Goal: Task Accomplishment & Management: Complete application form

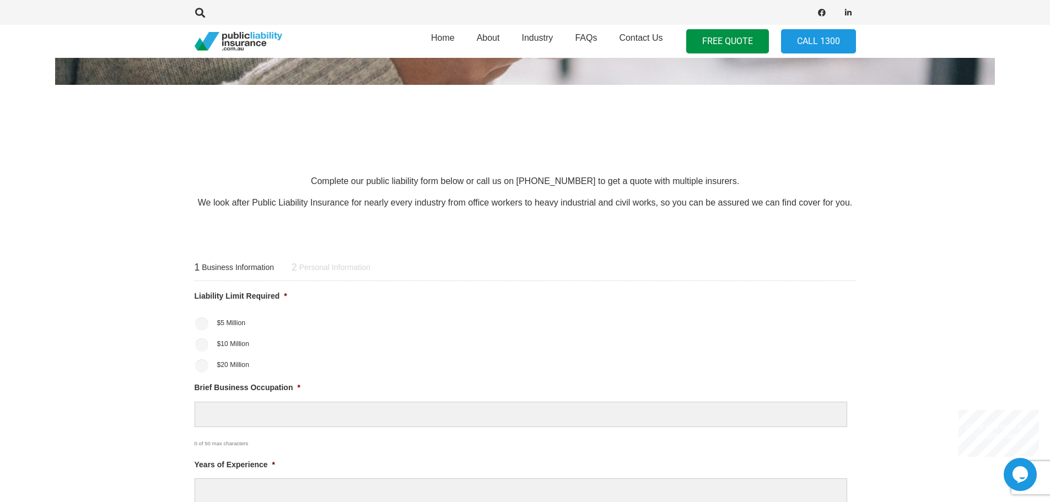
scroll to position [276, 0]
click at [207, 364] on input "$20 Million" at bounding box center [201, 365] width 13 height 13
radio input "true"
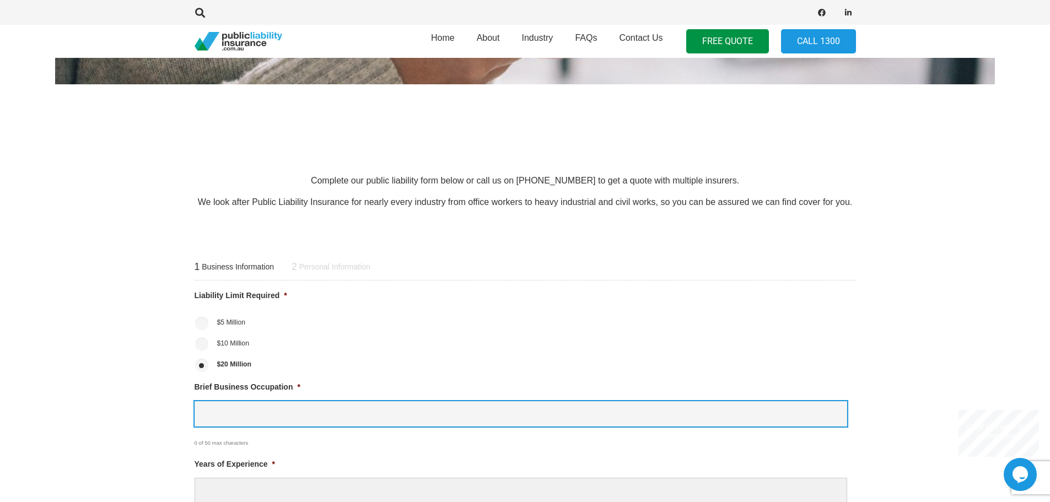
click at [239, 413] on input "Brief Business Occupation *" at bounding box center [521, 414] width 652 height 26
type input "e"
type input "wedding and event planner"
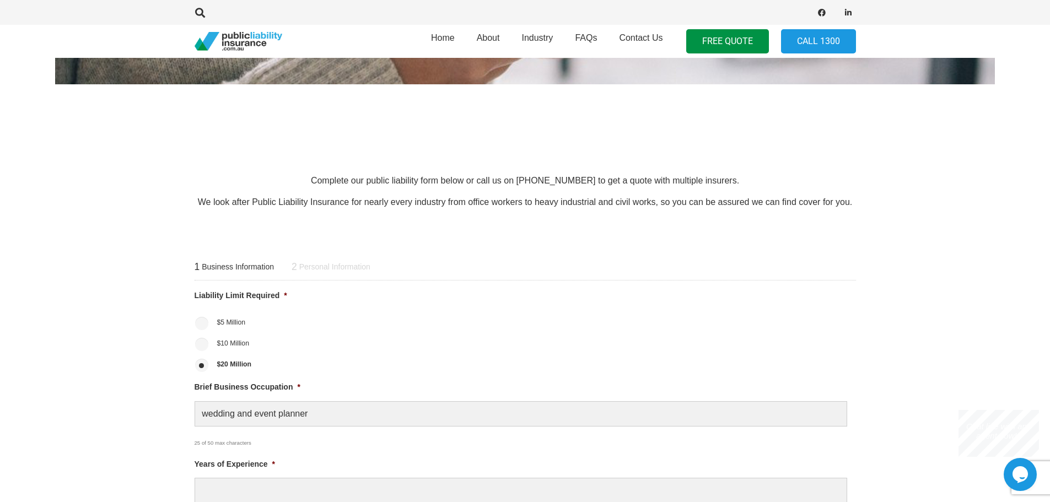
click at [368, 347] on li "$10 Million" at bounding box center [525, 342] width 661 height 17
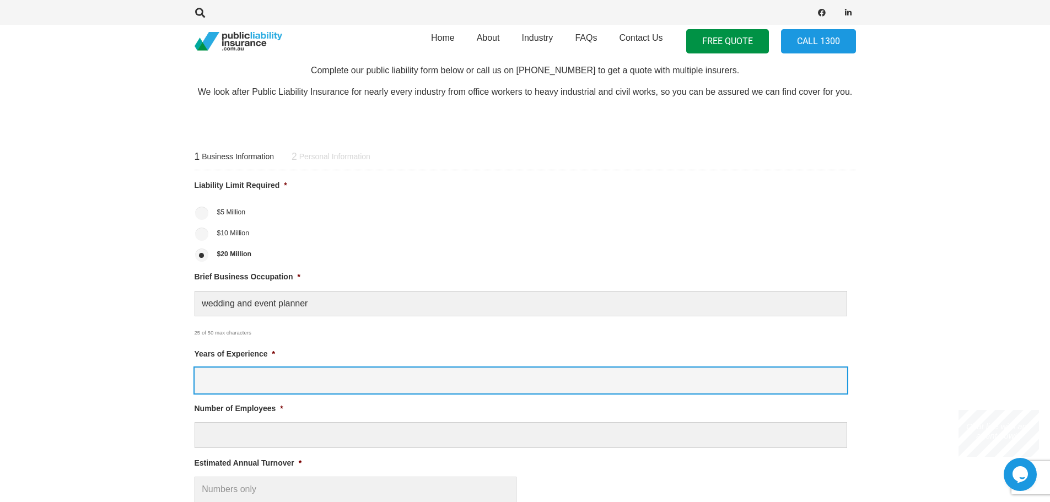
click at [309, 381] on input "Years of Experience *" at bounding box center [521, 381] width 652 height 26
type input "4"
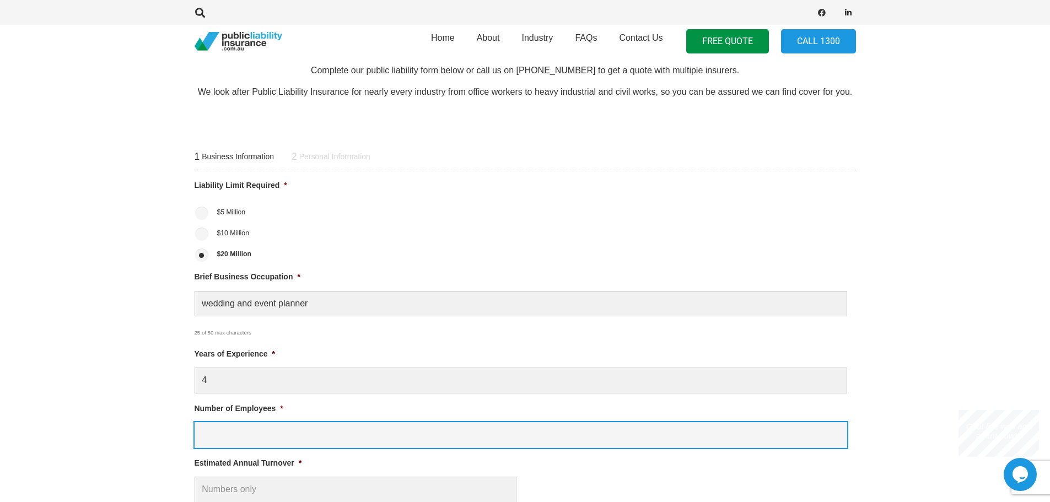
click at [323, 434] on input "Number of Employees *" at bounding box center [521, 435] width 652 height 26
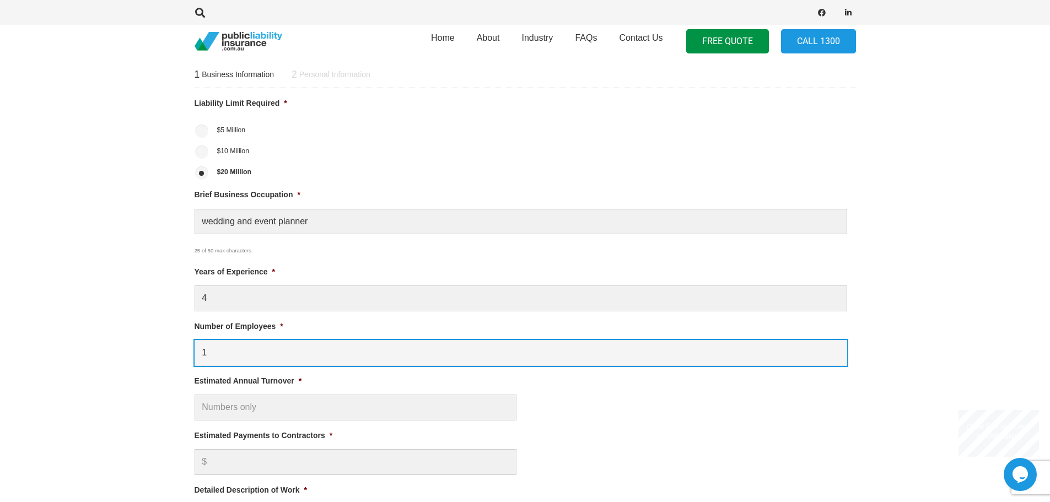
scroll to position [496, 0]
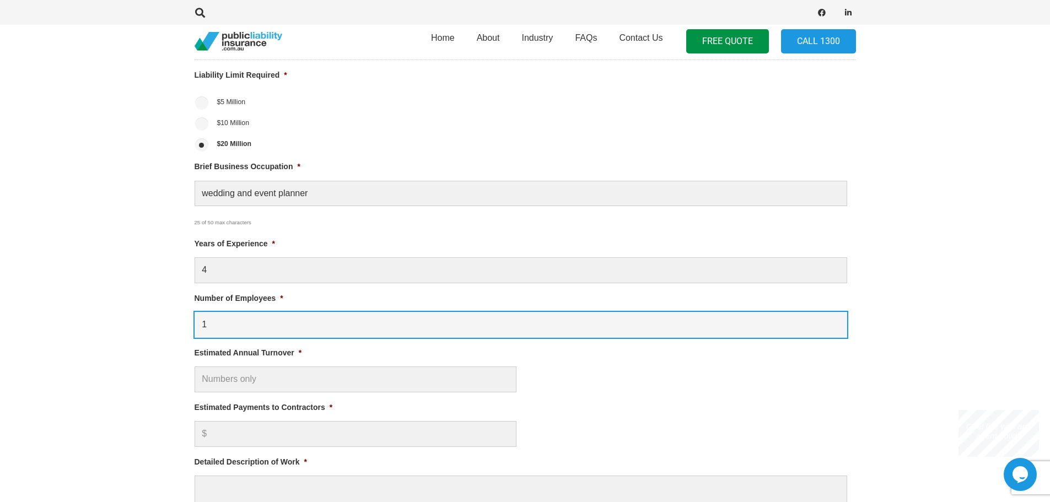
type input "1"
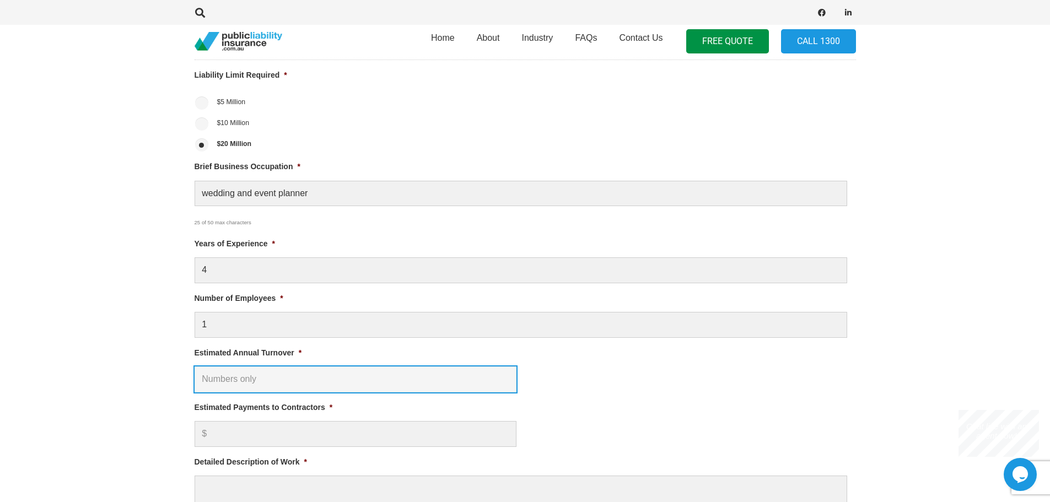
click at [299, 380] on input "Estimated Annual Turnover *" at bounding box center [356, 379] width 322 height 26
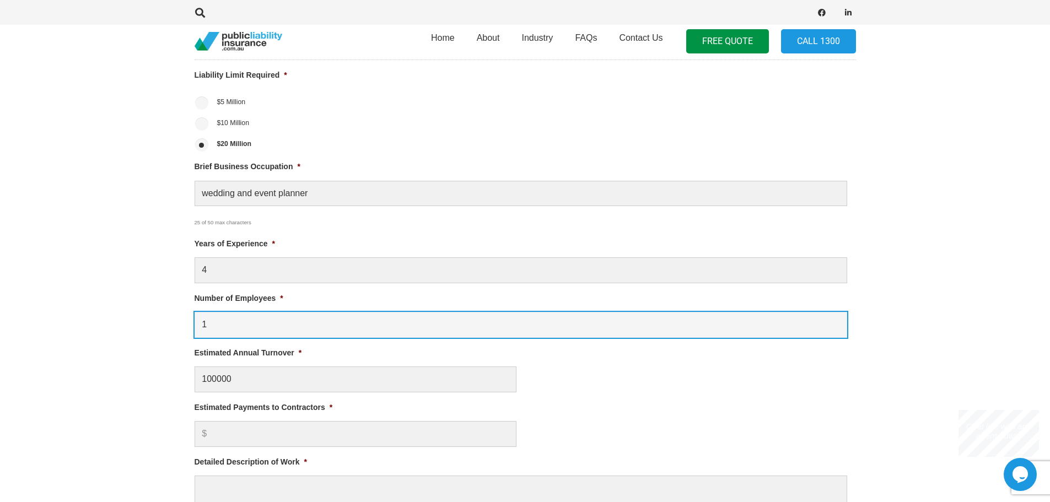
type input "$ 100,000.00"
click at [543, 335] on input "1" at bounding box center [521, 325] width 652 height 26
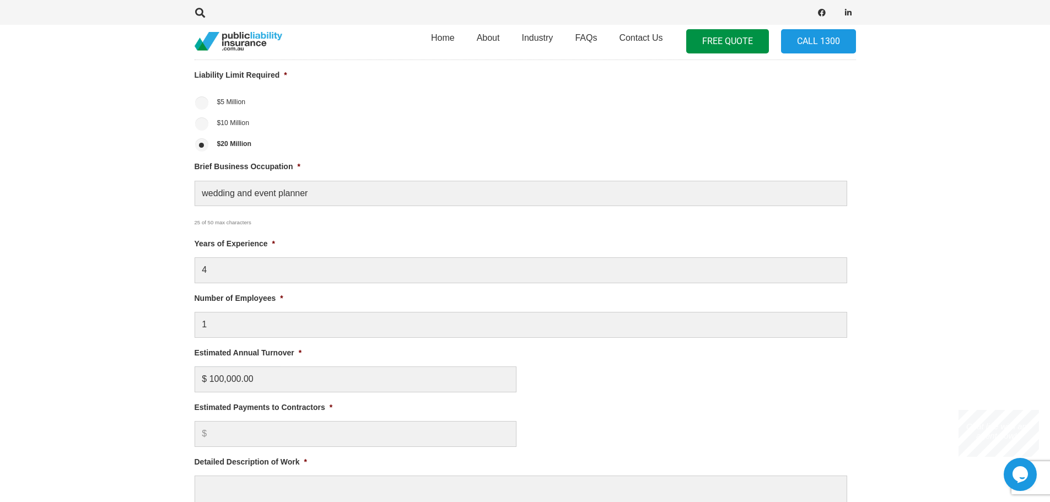
click at [560, 355] on li "Estimated Annual Turnover * $ 100,000.00" at bounding box center [525, 370] width 661 height 46
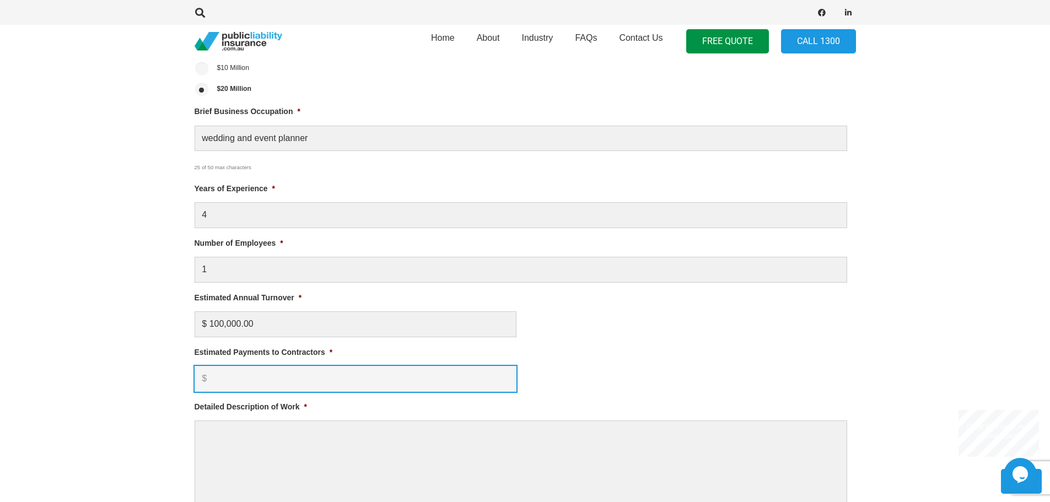
click at [273, 377] on input "Estimated Payments to Contractors *" at bounding box center [356, 379] width 322 height 26
type input "50000"
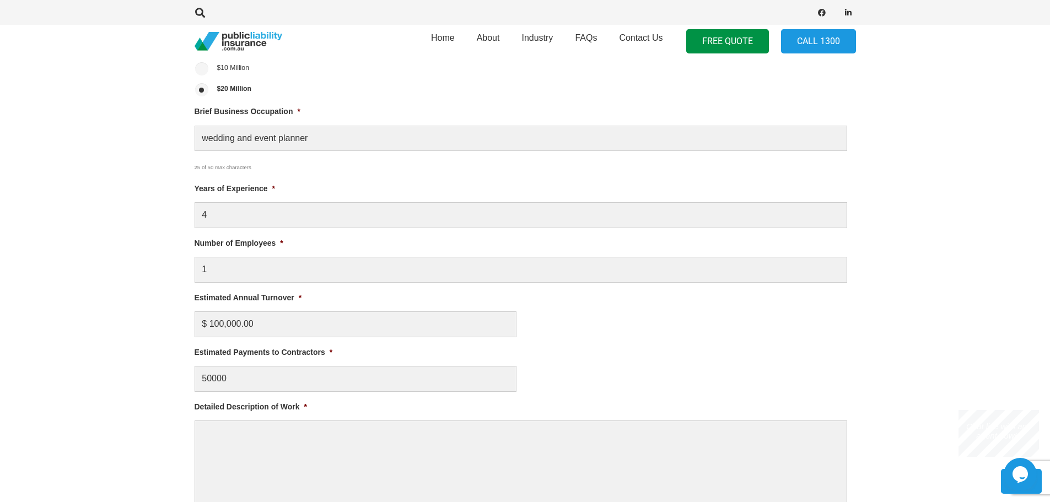
click at [573, 339] on ul "Liability Limit Required * $5 Million $10 Million $20 Million Brief Business Oc…" at bounding box center [525, 261] width 661 height 495
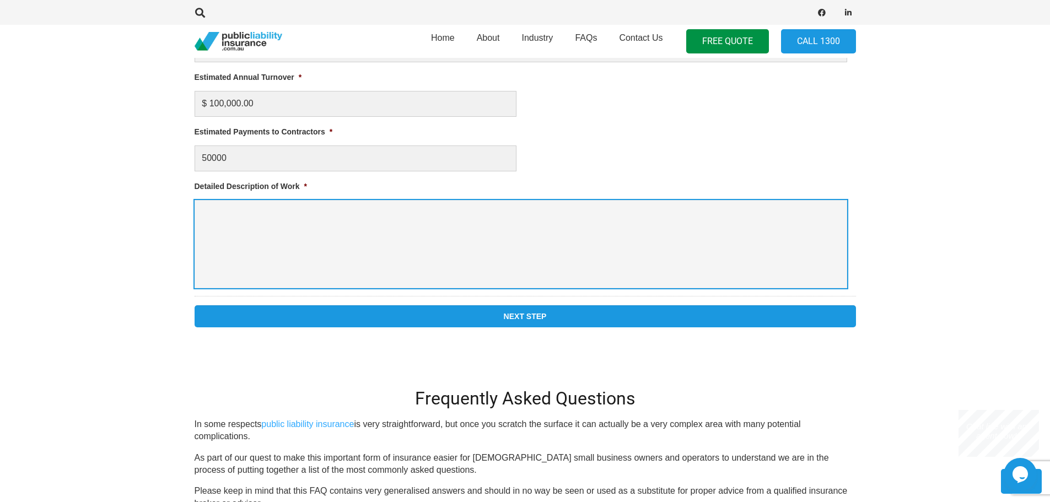
click at [345, 244] on textarea "Detailed Description of Work *" at bounding box center [521, 244] width 652 height 88
click at [569, 205] on textarea "Wedding or small event (party) planning, design, set up, decoration, run-down m…" at bounding box center [521, 244] width 652 height 88
click at [552, 215] on textarea "Wedding or small event (party) planning, design, set up, decoration, run-down m…" at bounding box center [521, 244] width 652 height 88
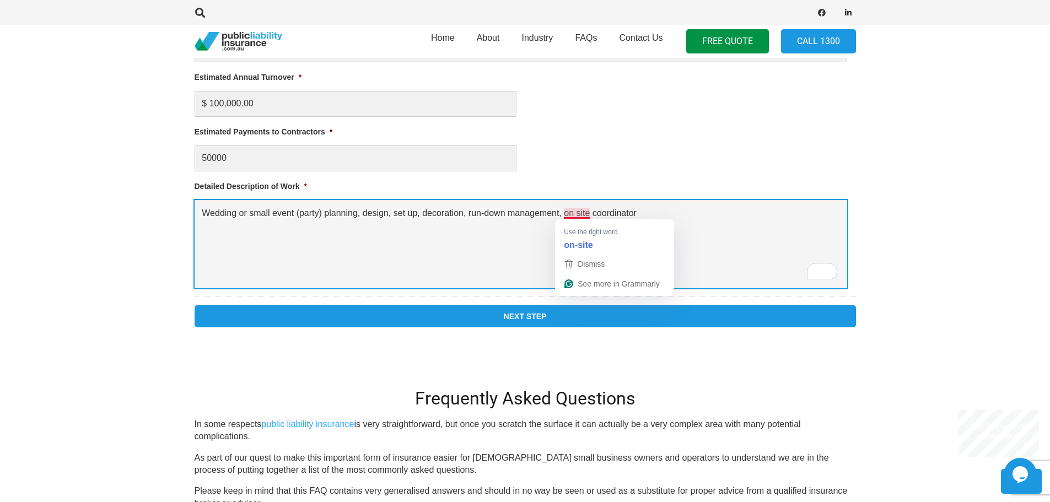
click at [587, 213] on textarea "Wedding or small event (party) planning, design, set up, decoration, run-down m…" at bounding box center [521, 244] width 652 height 88
click at [642, 211] on textarea "Wedding or small event (party) planning, design, set up, decoration, run-down m…" at bounding box center [521, 244] width 652 height 88
type textarea "Wedding or small event (party) planning, design, set up, decoration, run-down m…"
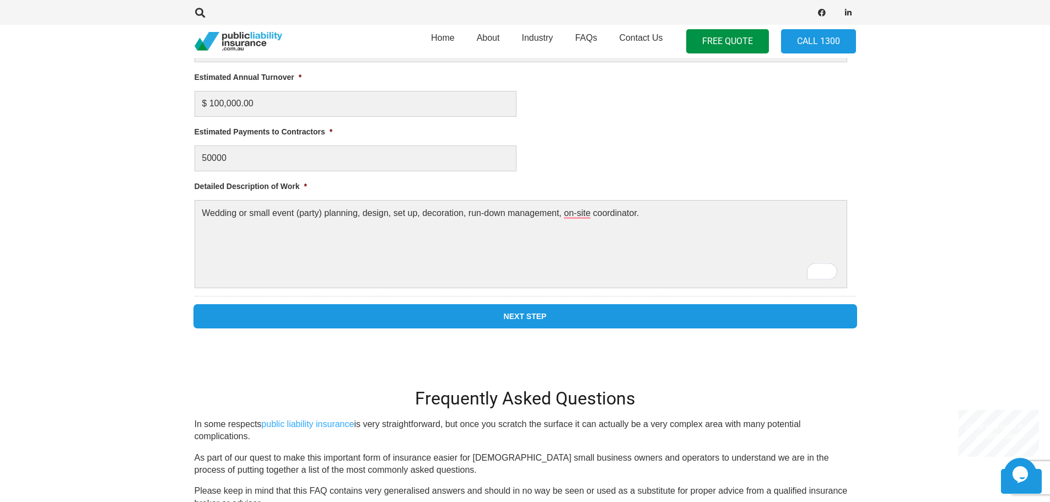
click at [597, 317] on input "Next Step" at bounding box center [525, 316] width 661 height 22
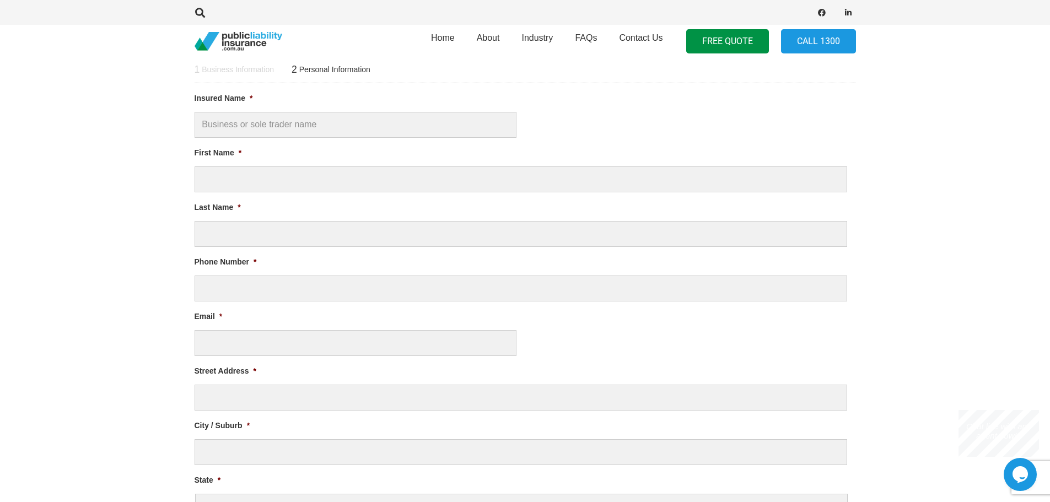
scroll to position [0, 0]
click at [344, 136] on input "Insured Name *" at bounding box center [356, 125] width 322 height 26
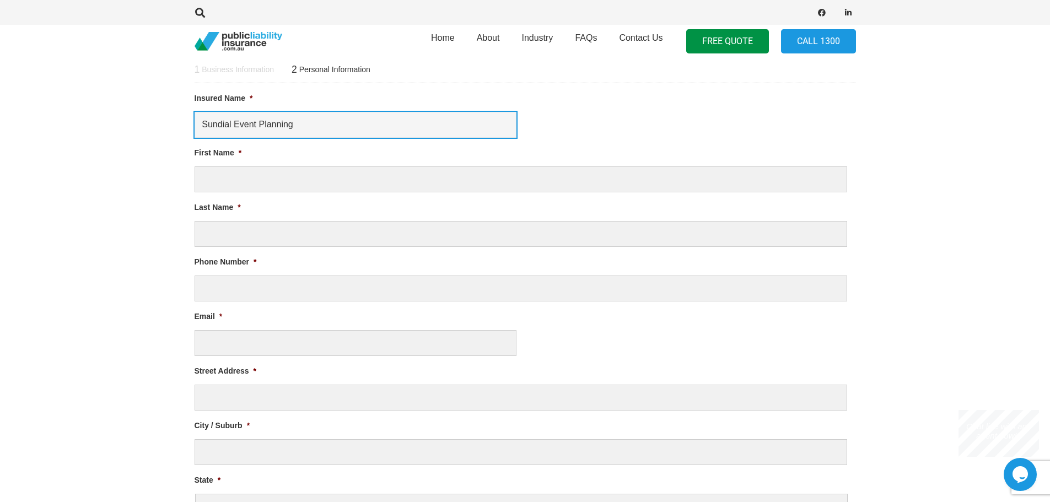
type input "Sundial Event Planning"
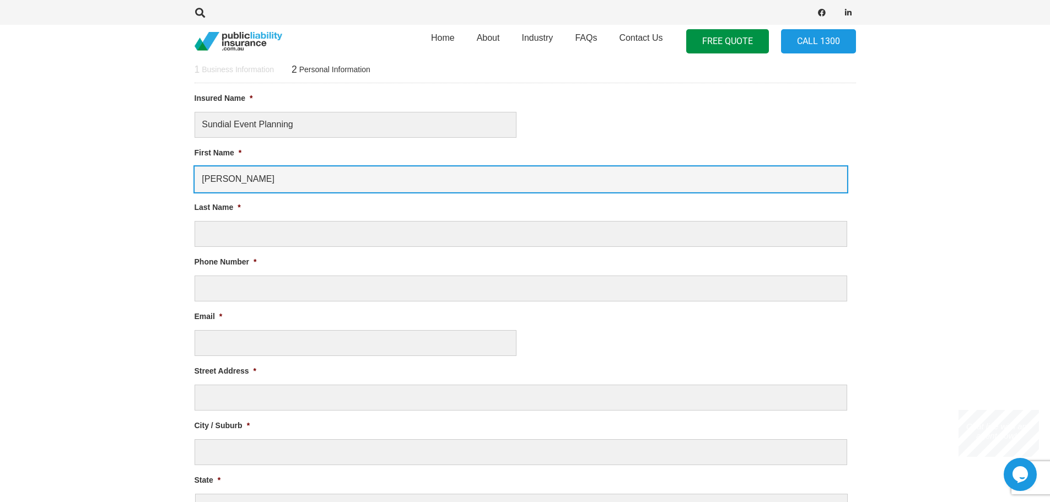
type input "Li Jun"
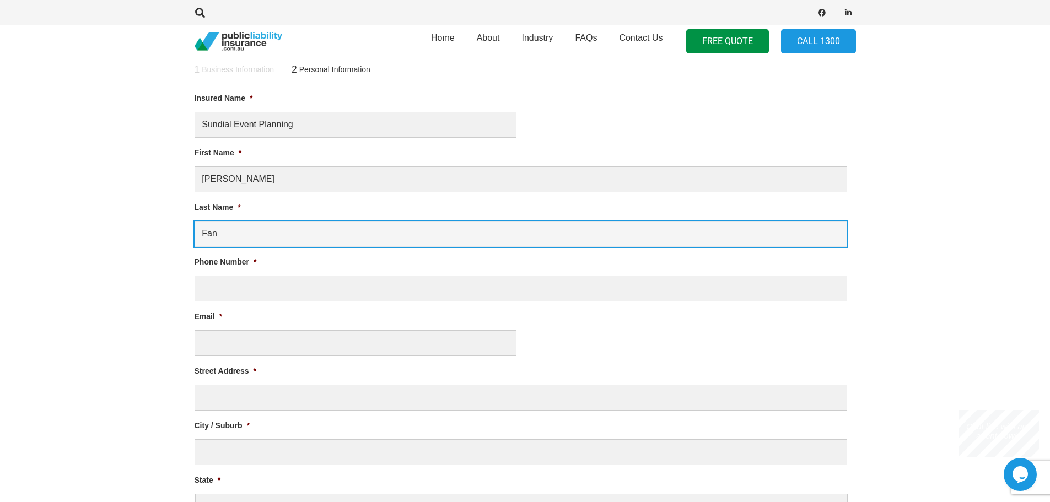
type input "Fan"
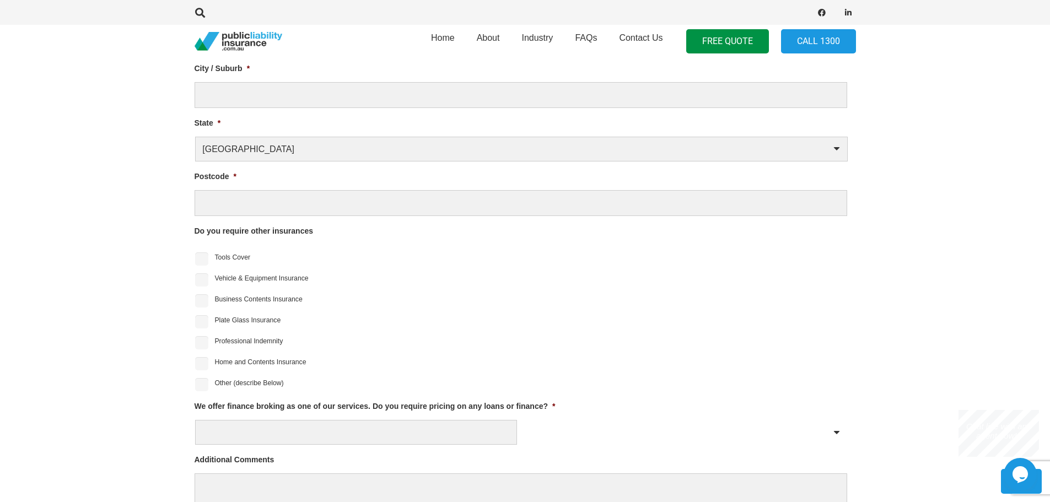
scroll to position [638, 0]
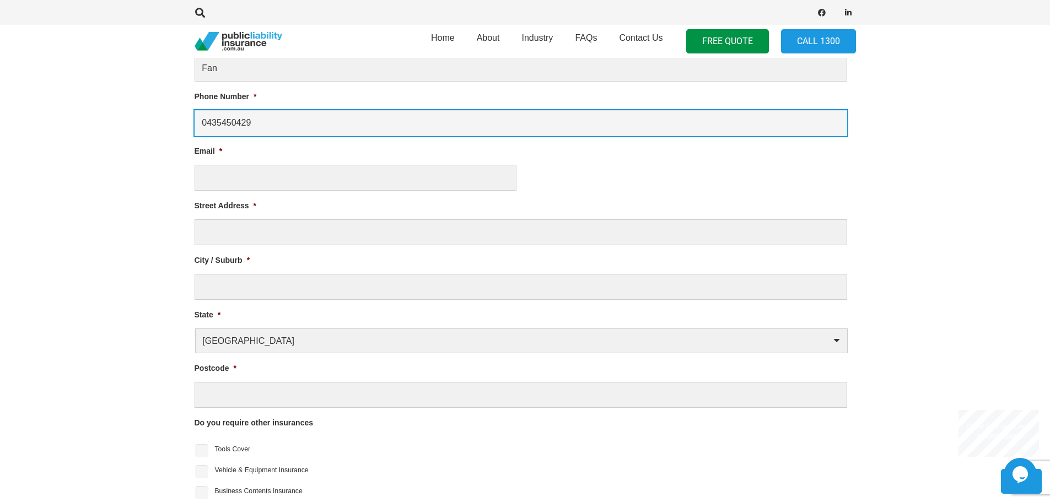
type input "0435450429"
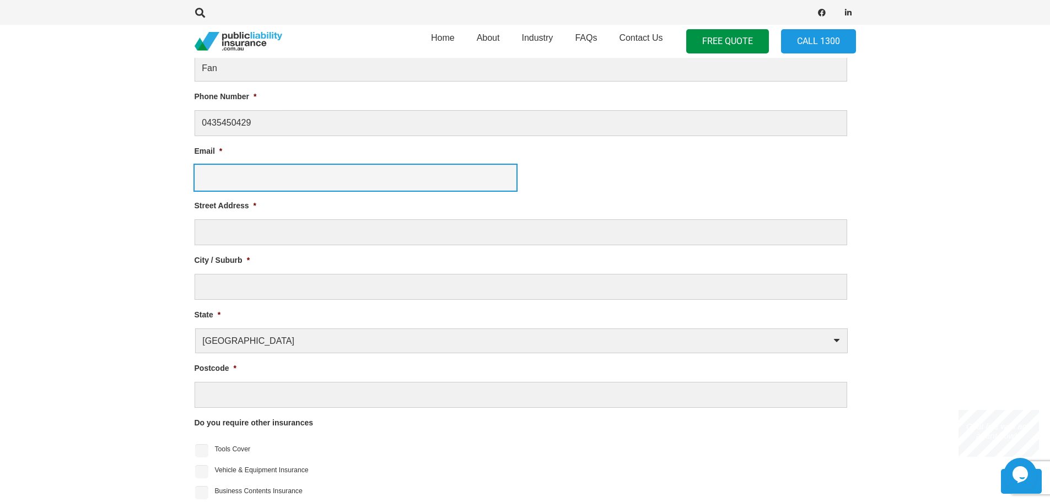
click at [240, 166] on input "Email *" at bounding box center [356, 178] width 322 height 26
type input "admin@sundialeventplanning.com.au"
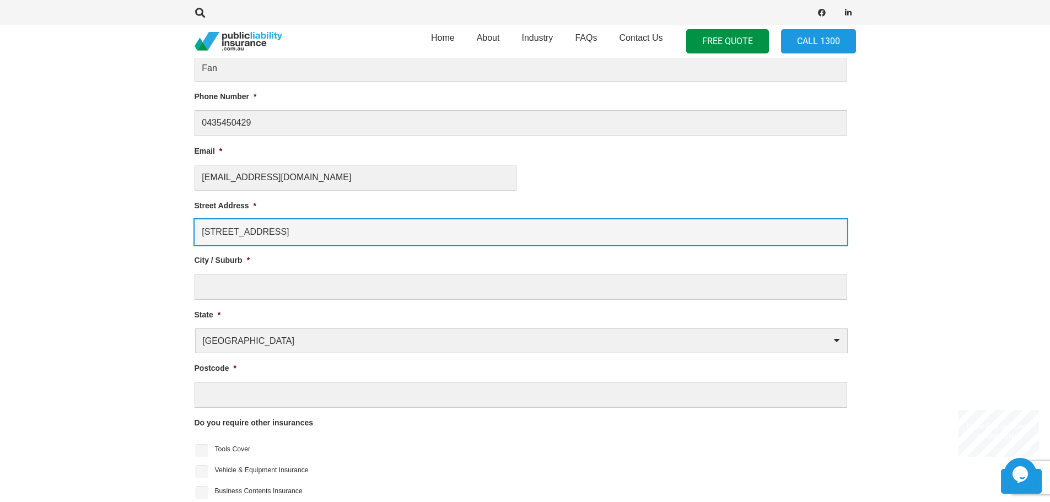
type input "59 tristania street"
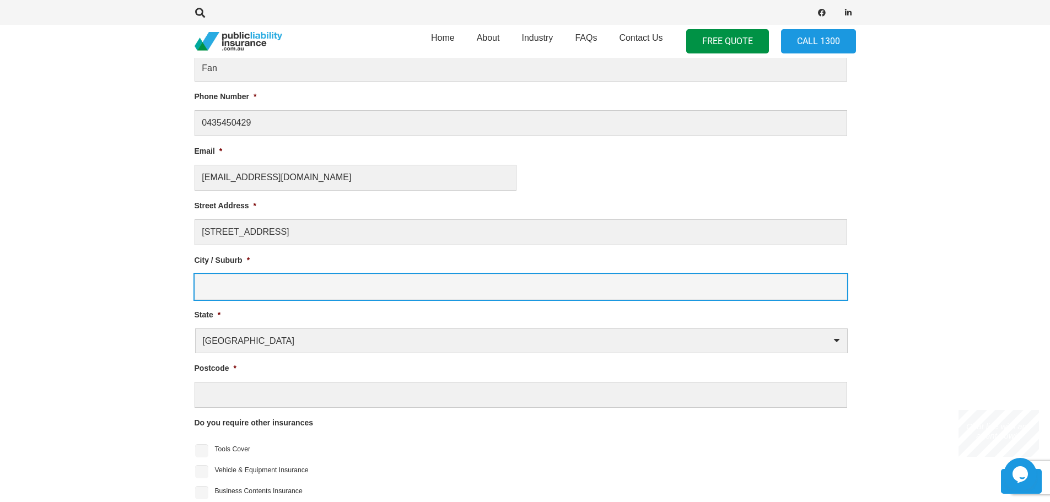
type input "m"
type input "doncaster east"
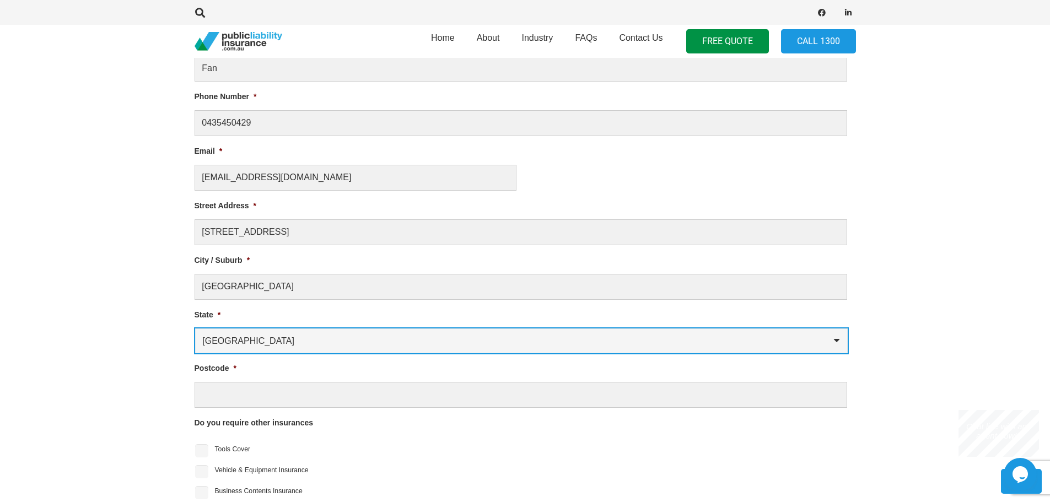
click at [262, 347] on select "Australian Capital Territory New South Wales Northern Territory Queensland Sout…" at bounding box center [521, 340] width 652 height 25
select select "Victoria"
click at [195, 328] on select "Australian Capital Territory New South Wales Northern Territory Queensland Sout…" at bounding box center [521, 340] width 652 height 25
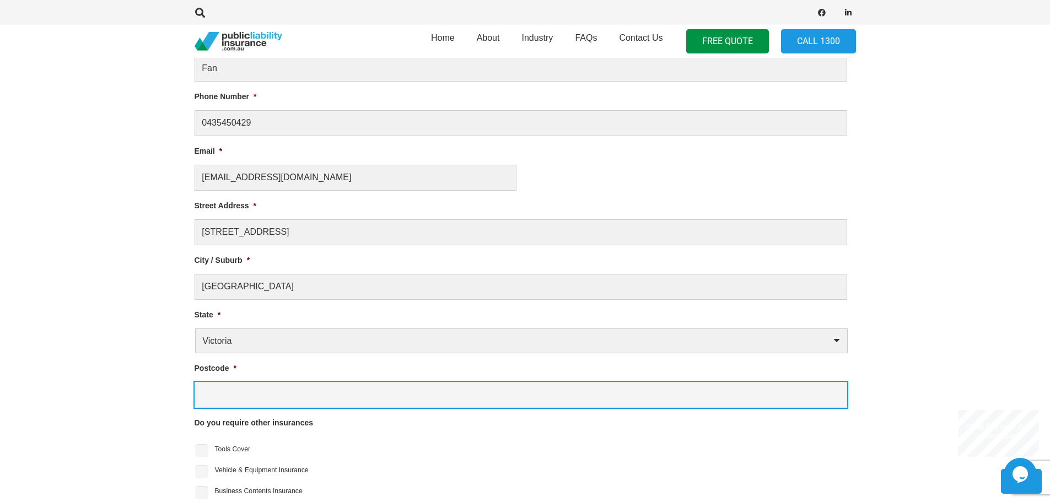
click at [252, 390] on input "Postcode *" at bounding box center [521, 395] width 652 height 26
type input "3109"
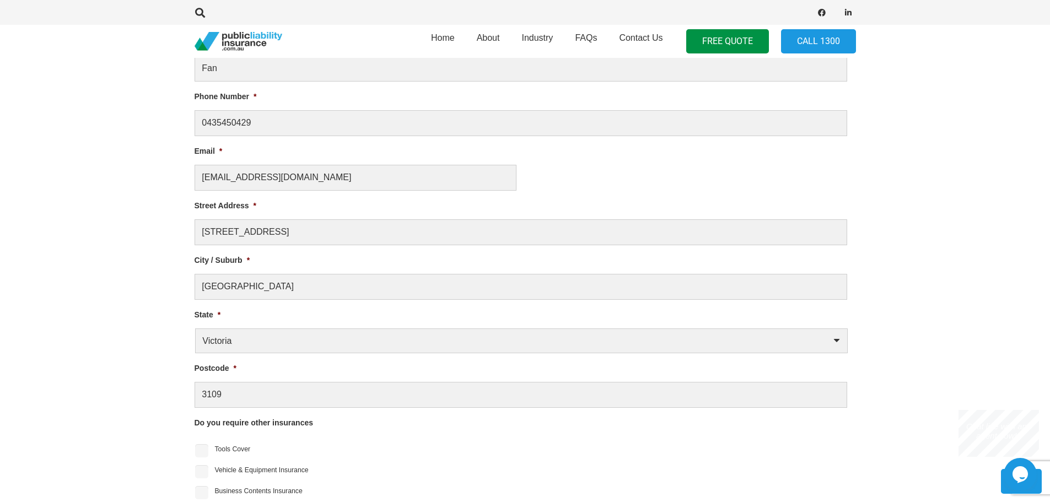
click at [345, 472] on li "Vehicle & Equipment Insurance" at bounding box center [525, 470] width 661 height 17
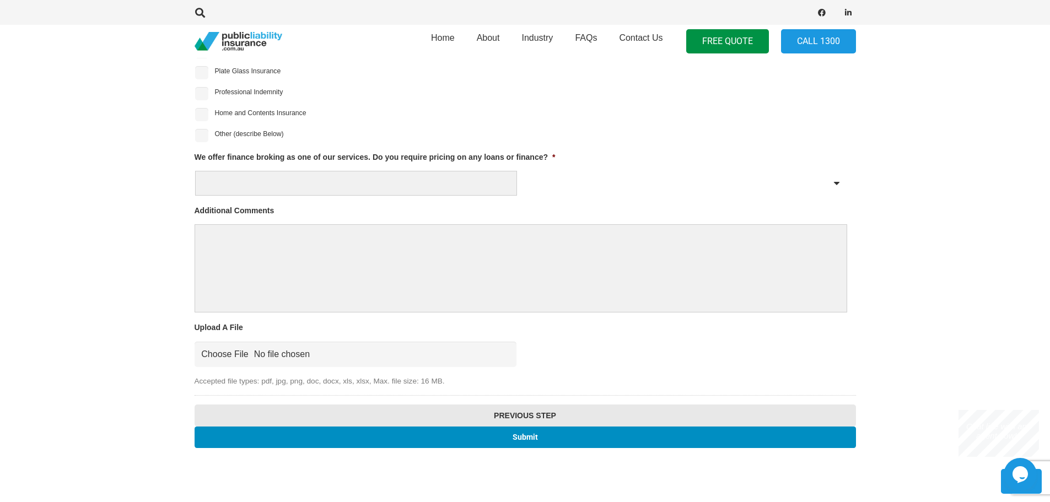
scroll to position [1134, 0]
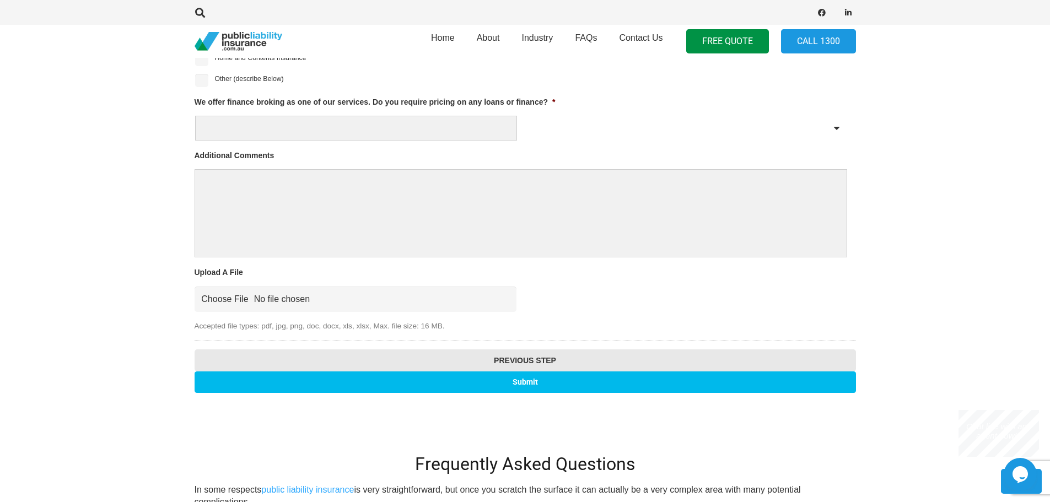
click at [487, 380] on input "Submit" at bounding box center [525, 381] width 661 height 21
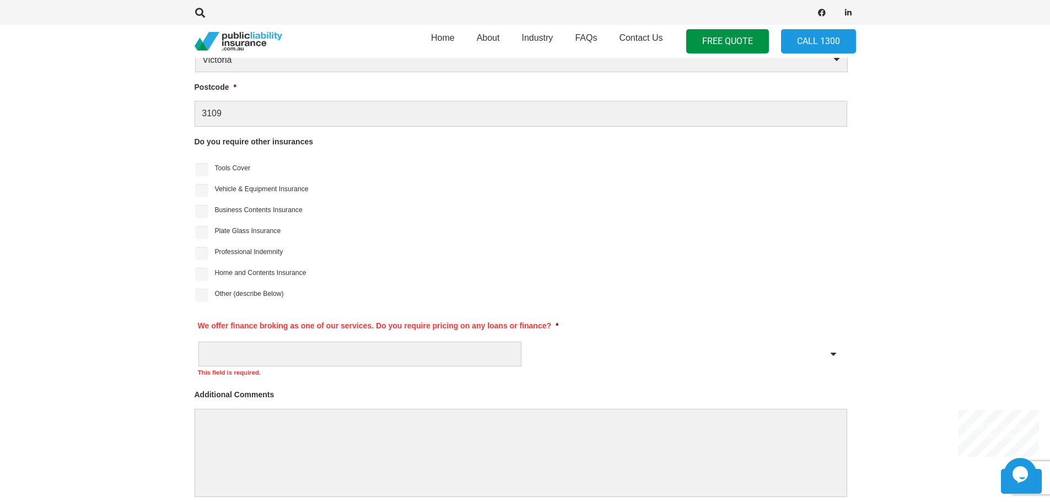
scroll to position [969, 0]
click at [829, 352] on div "Yes No" at bounding box center [521, 353] width 646 height 26
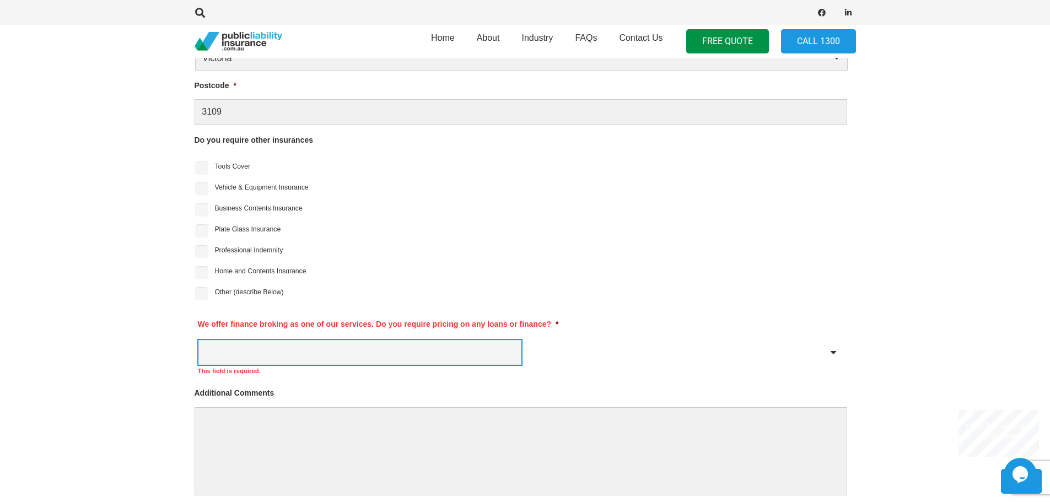
click at [415, 347] on select "Yes No" at bounding box center [359, 352] width 323 height 25
select select "No"
click at [198, 340] on select "Yes No" at bounding box center [359, 352] width 323 height 25
click at [636, 369] on div "This field is required." at bounding box center [521, 371] width 646 height 10
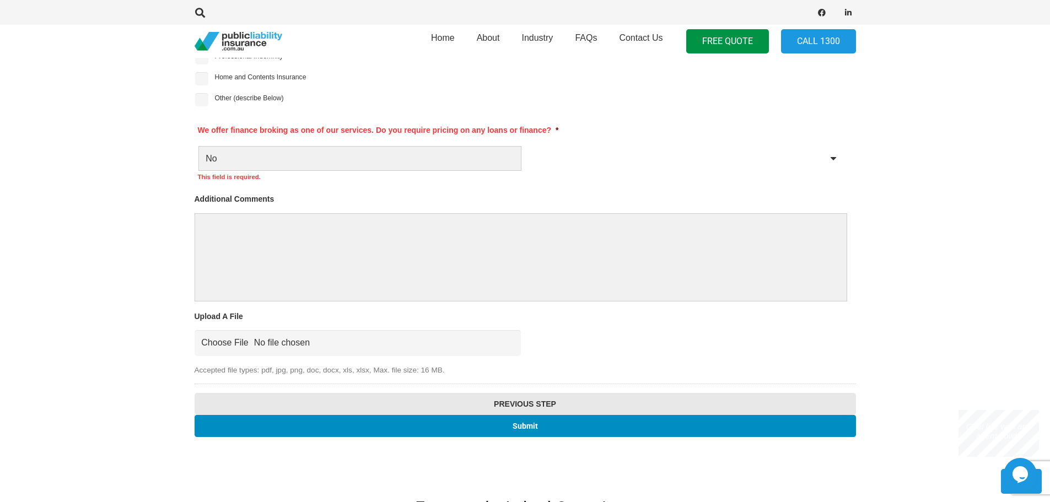
scroll to position [1189, 0]
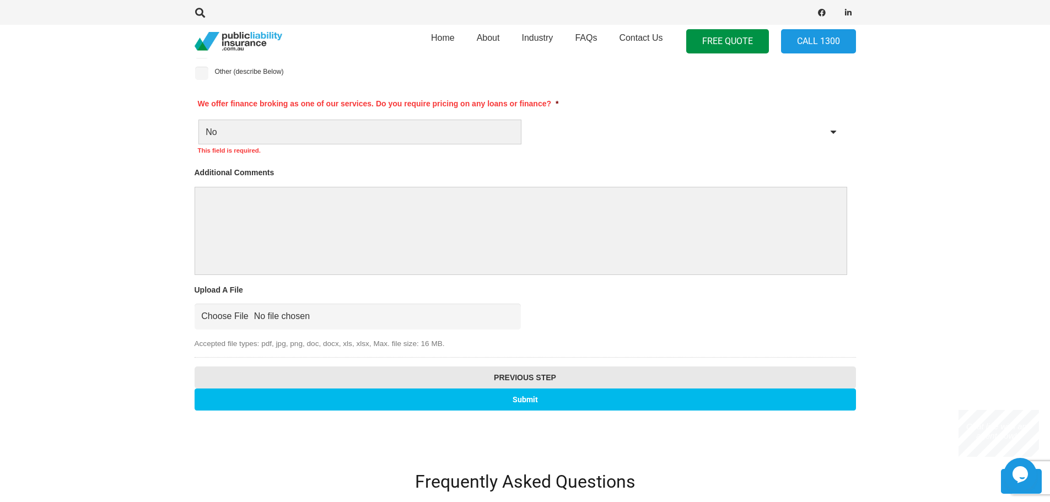
click at [511, 402] on input "Submit" at bounding box center [525, 398] width 661 height 21
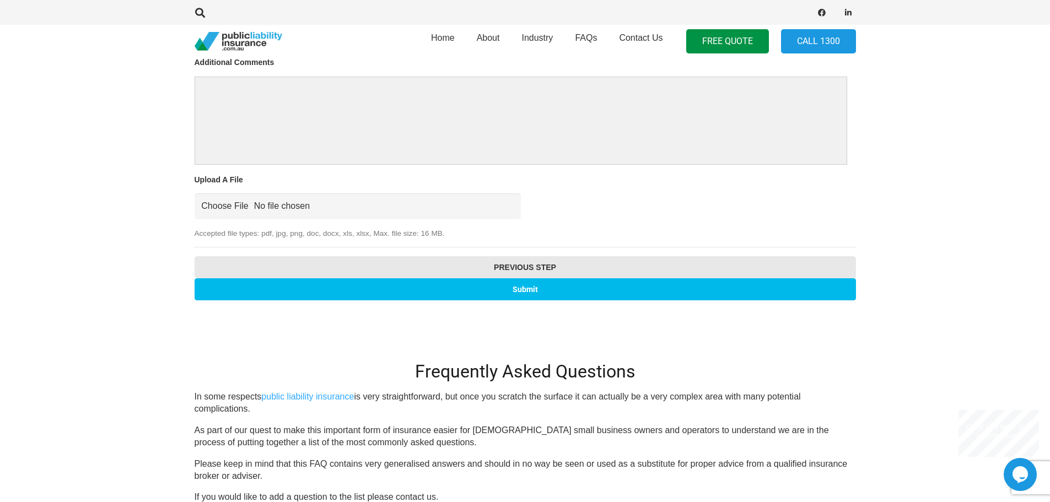
scroll to position [294, 0]
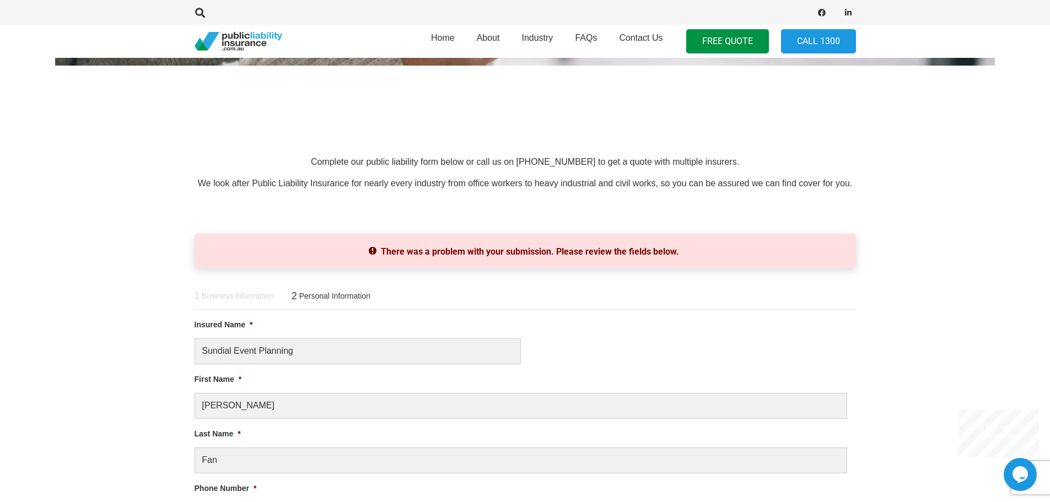
click at [533, 287] on div "1 Business Information 2 Personal Information" at bounding box center [525, 296] width 661 height 28
